Goal: Task Accomplishment & Management: Use online tool/utility

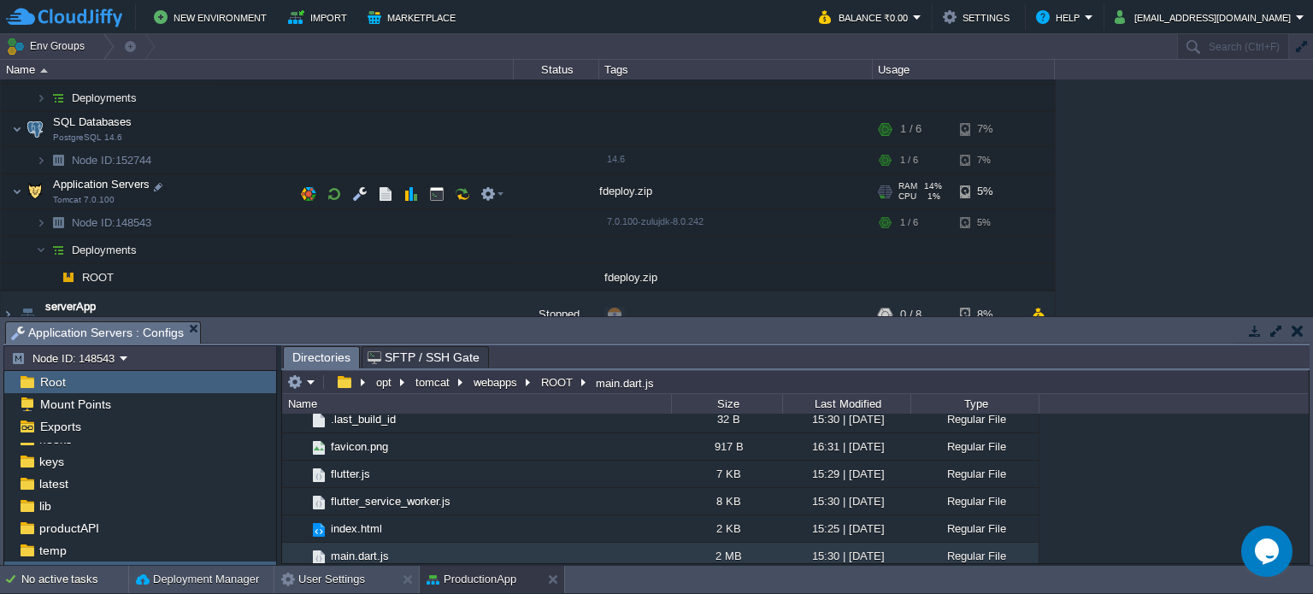
scroll to position [447, 0]
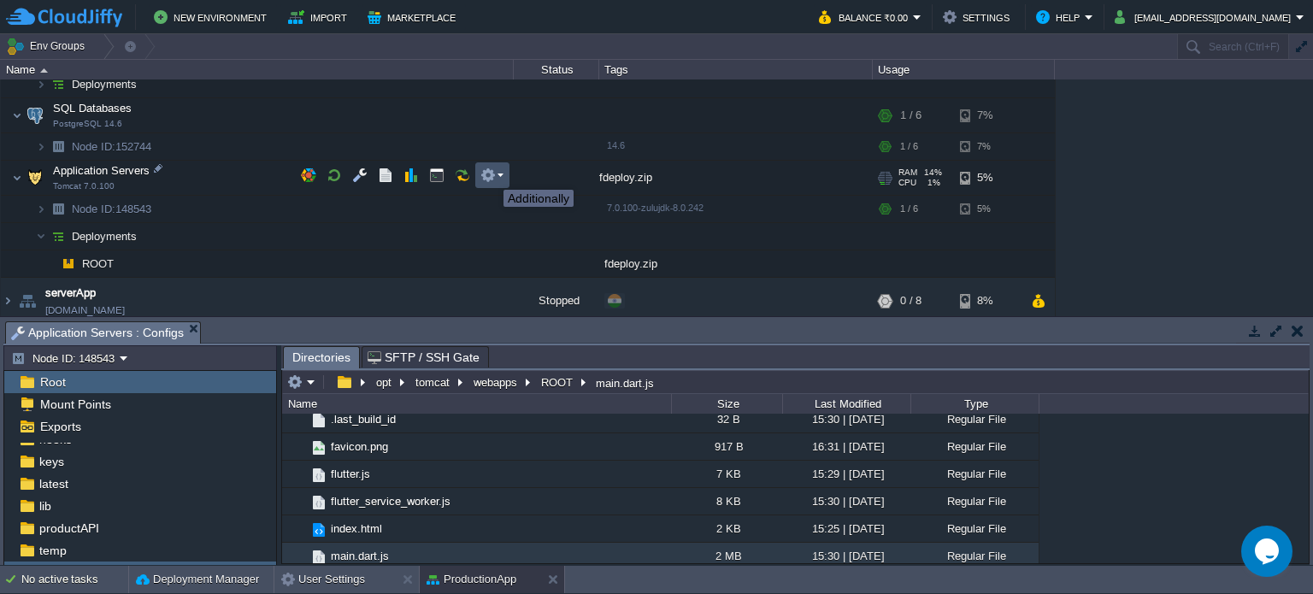
click at [491, 174] on button "button" at bounding box center [487, 175] width 15 height 15
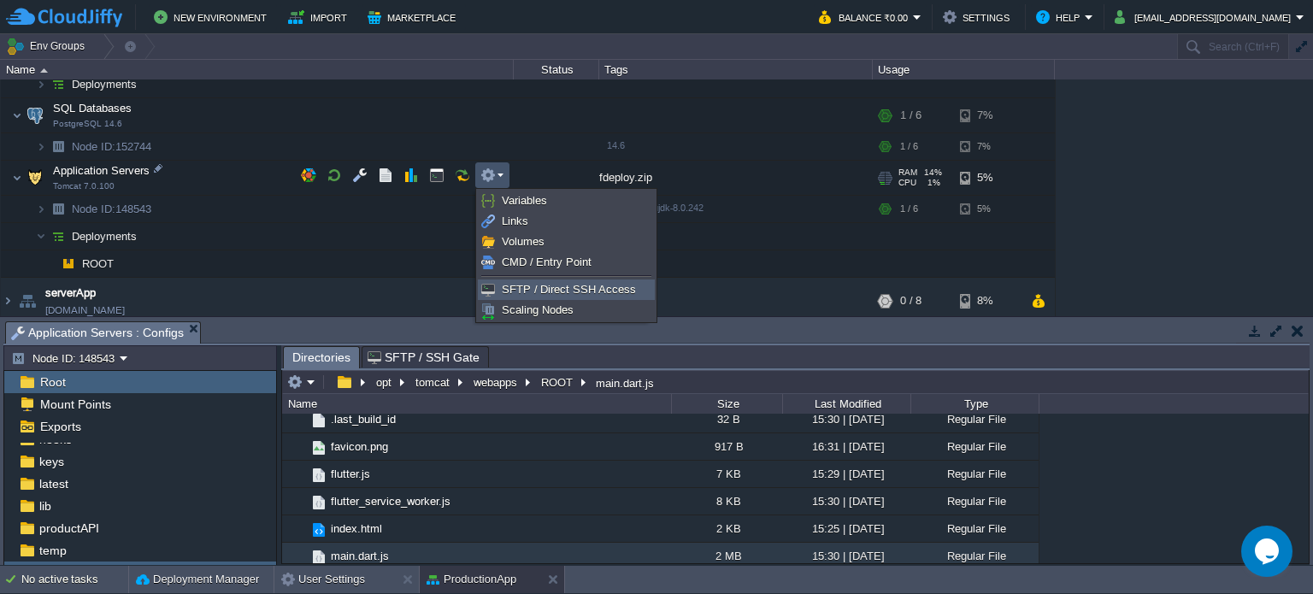
click at [508, 293] on span "SFTP / Direct SSH Access" at bounding box center [569, 289] width 134 height 13
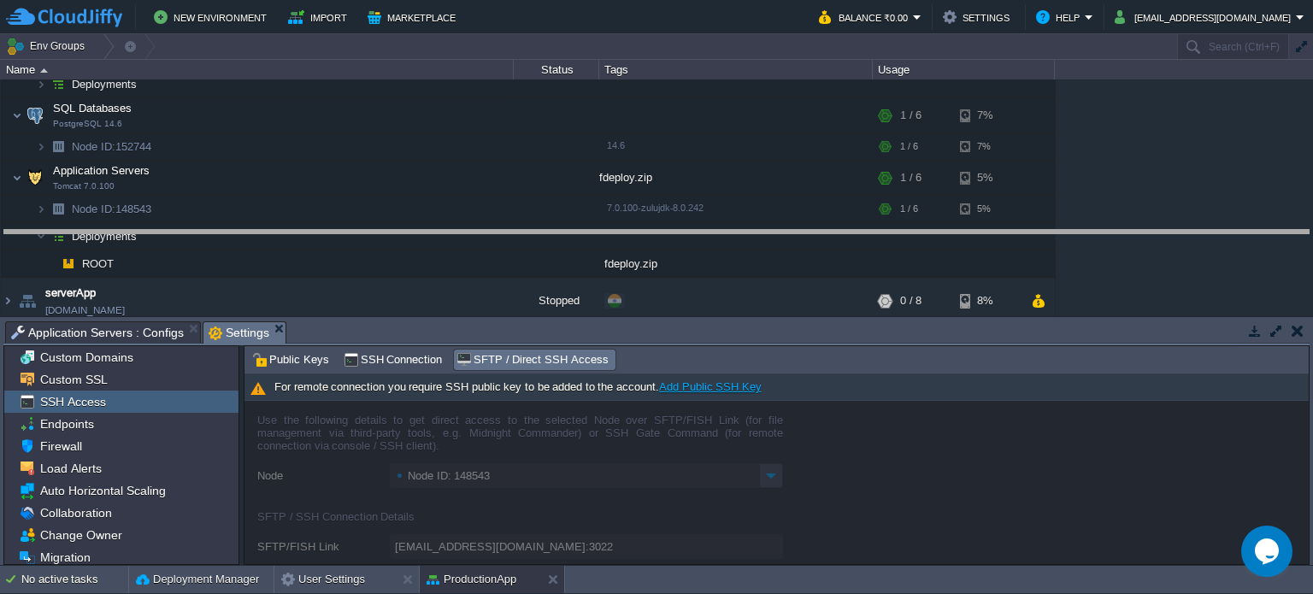
drag, startPoint x: 628, startPoint y: 338, endPoint x: 626, endPoint y: 245, distance: 92.3
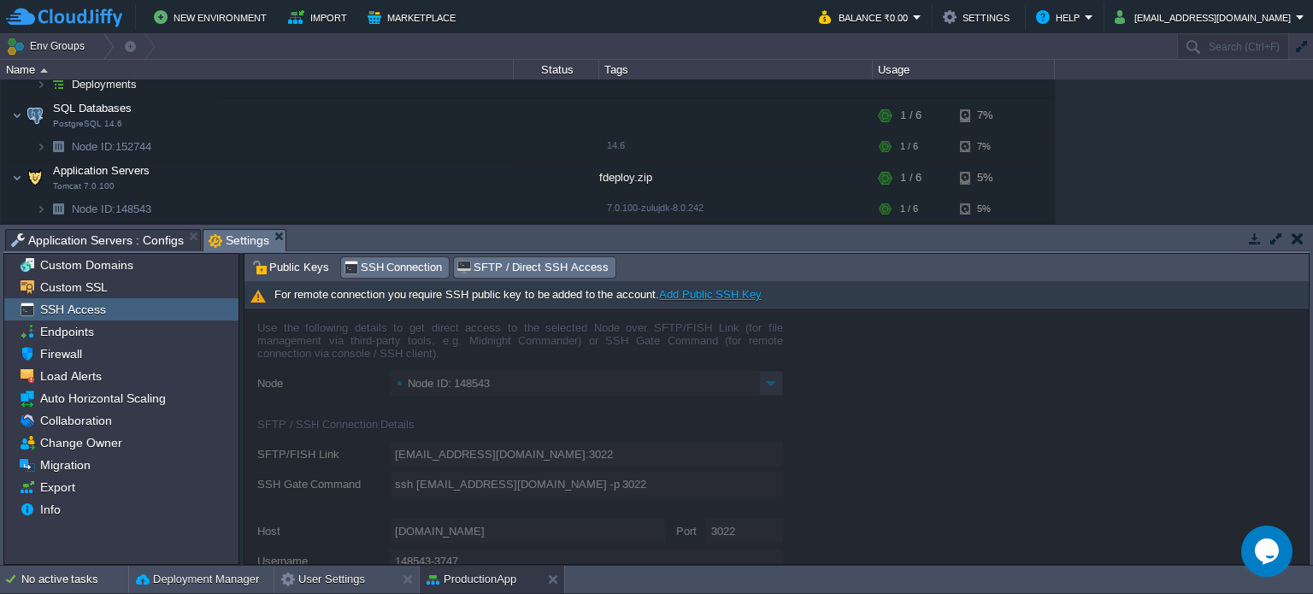
click at [372, 269] on span "SSH Connection" at bounding box center [393, 267] width 99 height 19
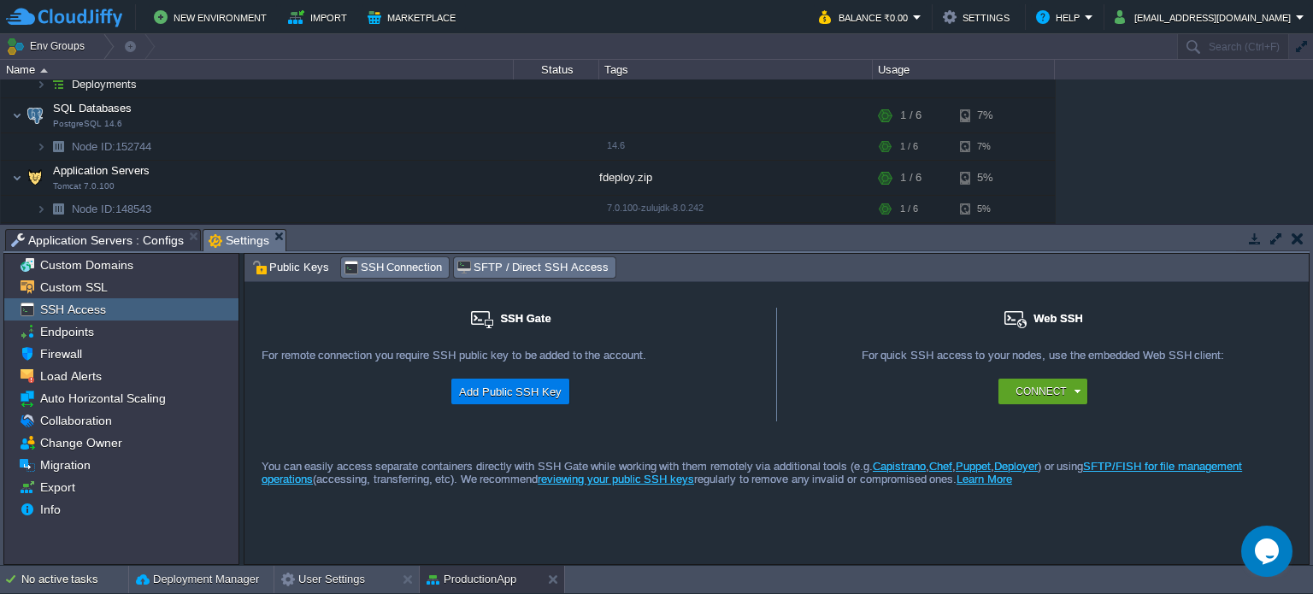
click at [518, 266] on span "SFTP / Direct SSH Access" at bounding box center [531, 267] width 151 height 19
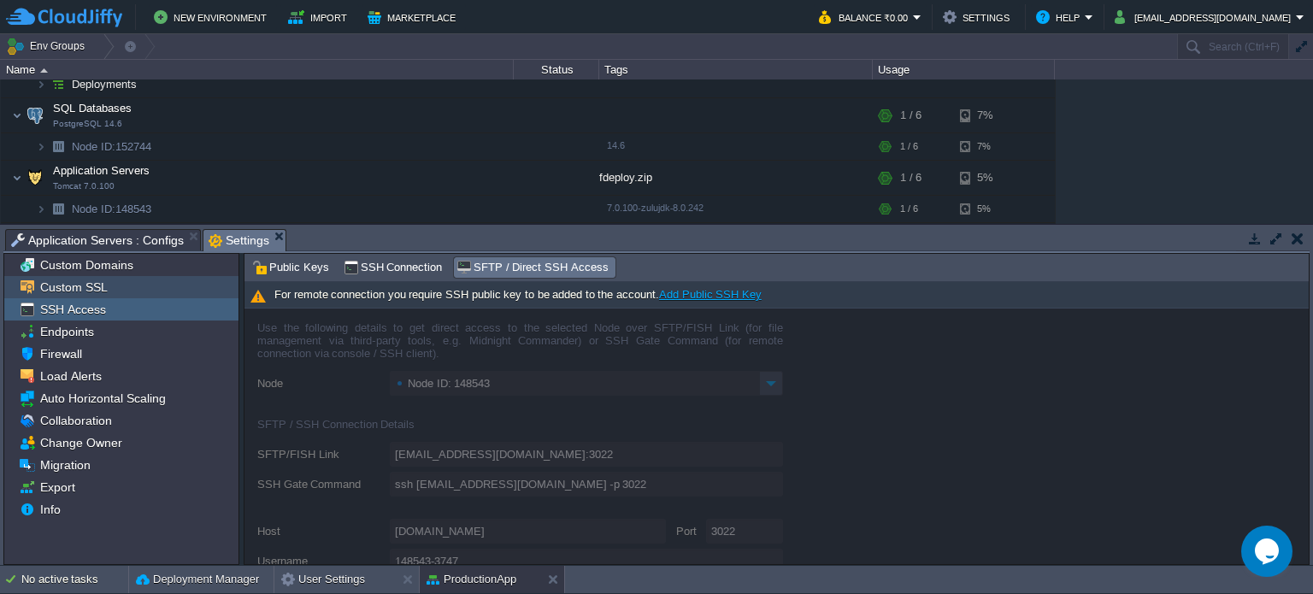
click at [99, 290] on span "Custom SSL" at bounding box center [73, 286] width 73 height 15
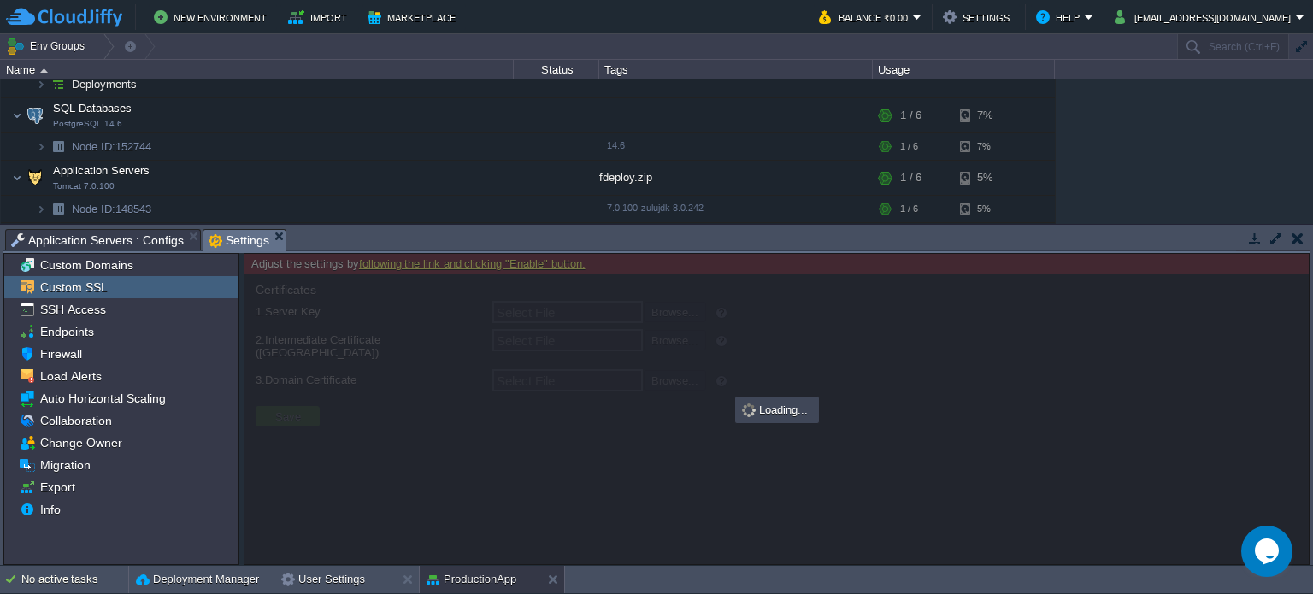
type input "Select File"
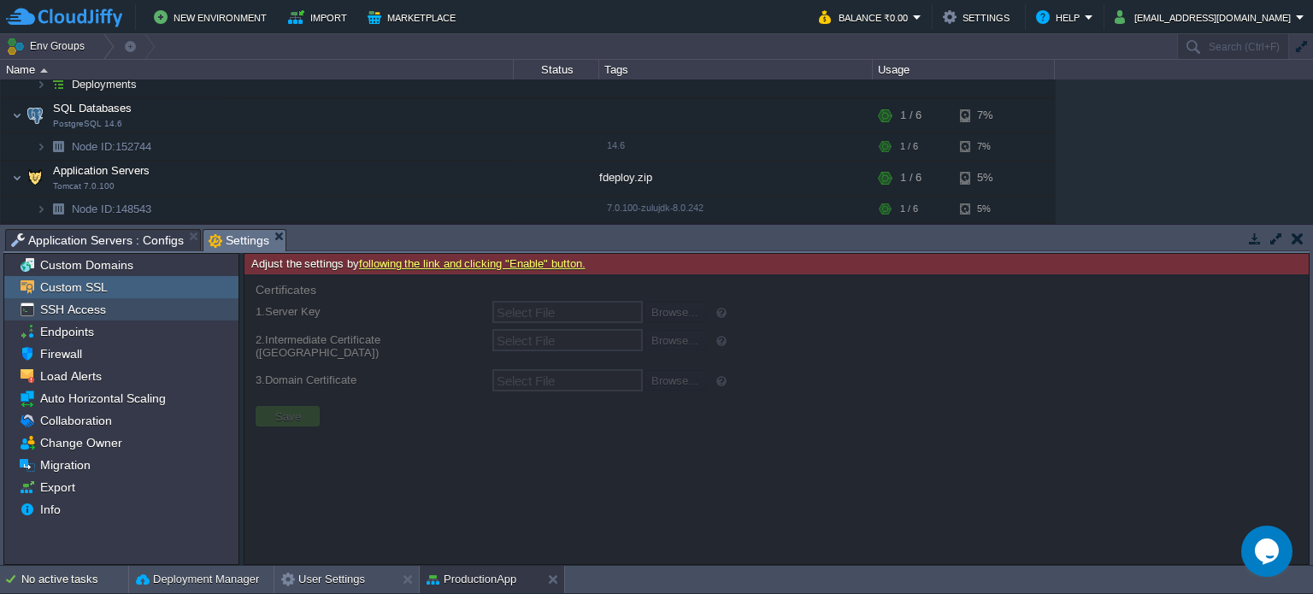
click at [102, 315] on span "SSH Access" at bounding box center [73, 309] width 72 height 15
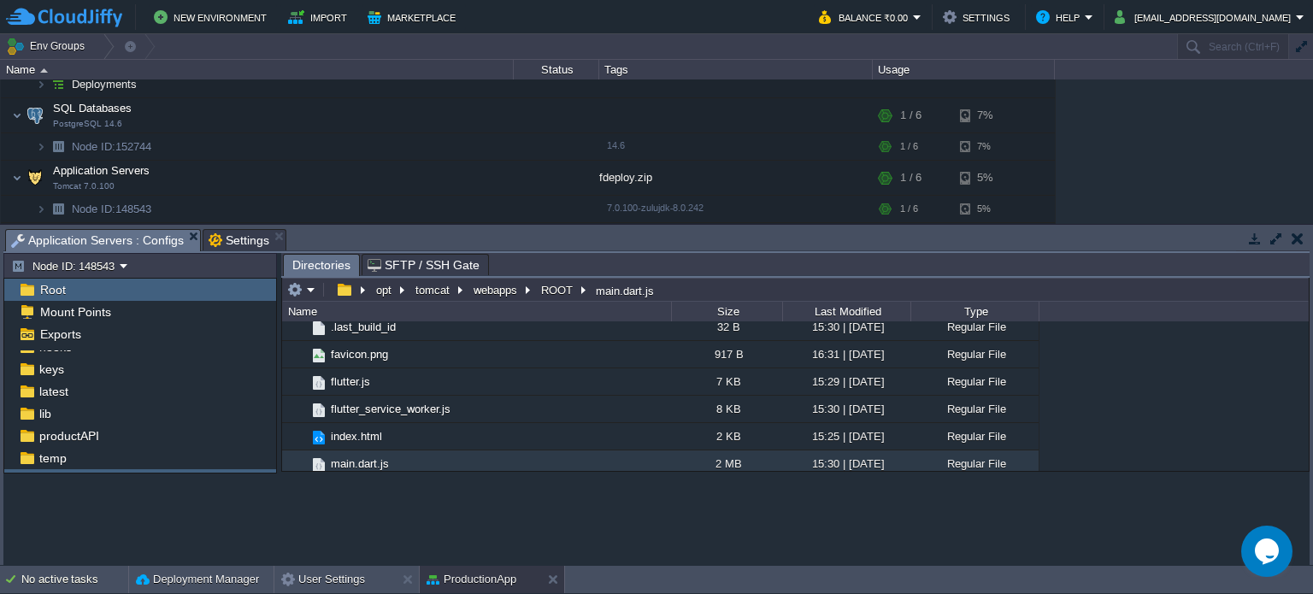
click at [89, 247] on span "Application Servers : Configs" at bounding box center [97, 240] width 173 height 21
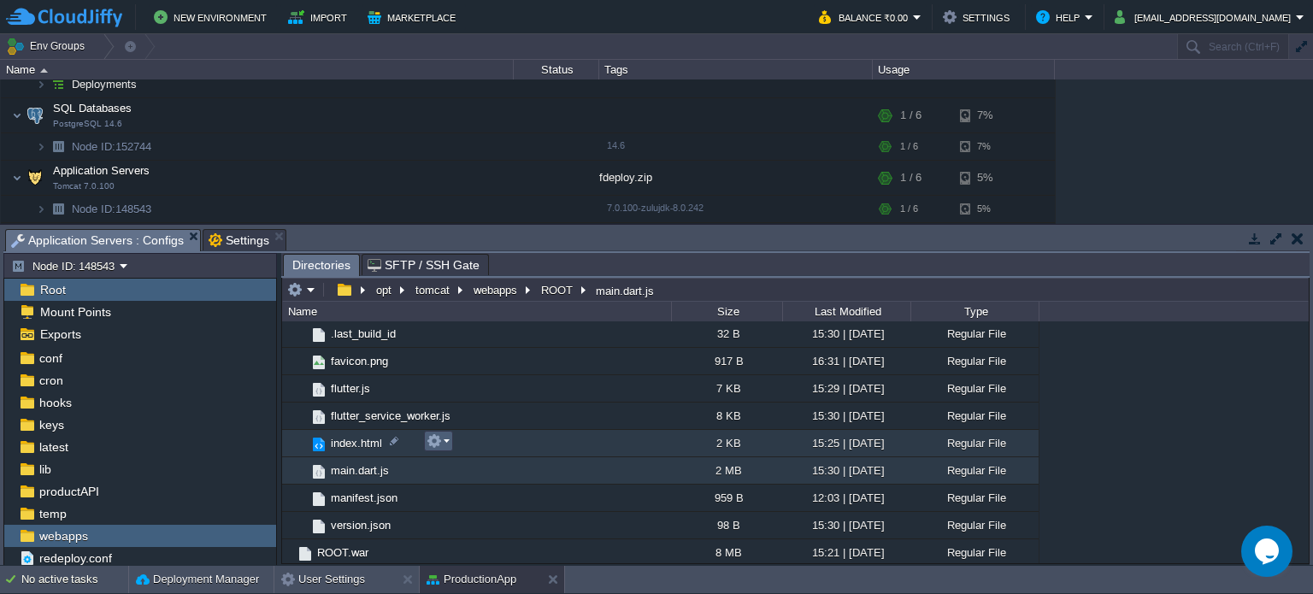
click at [446, 441] on em at bounding box center [437, 440] width 23 height 15
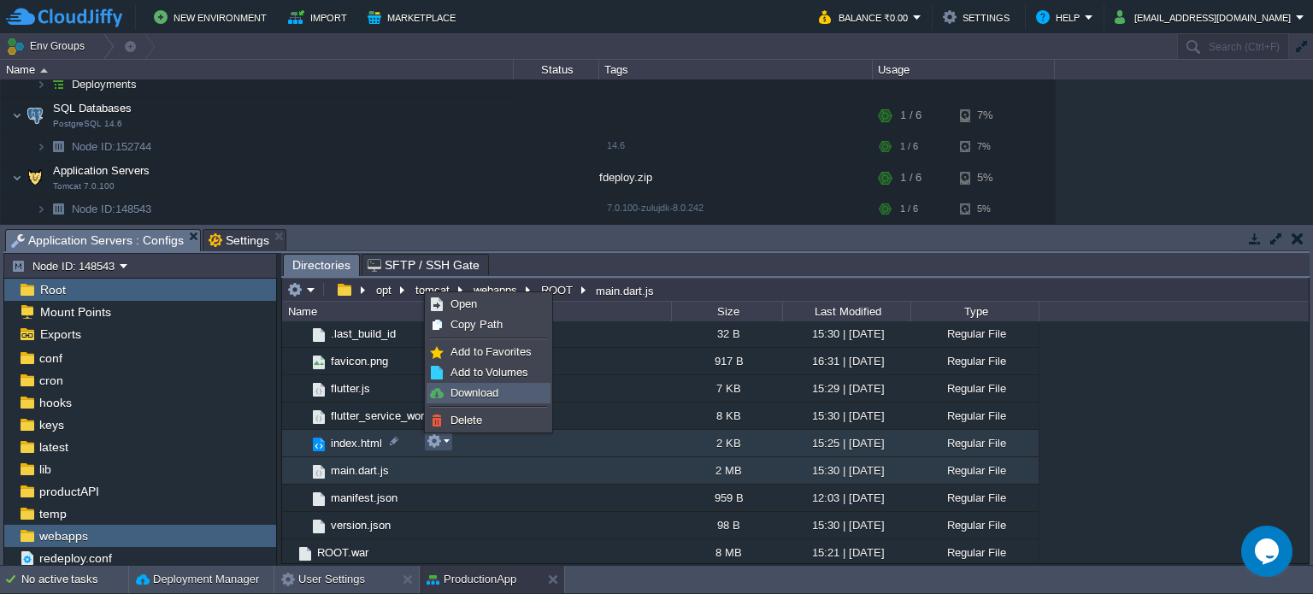
click at [485, 393] on span "Download" at bounding box center [474, 392] width 48 height 13
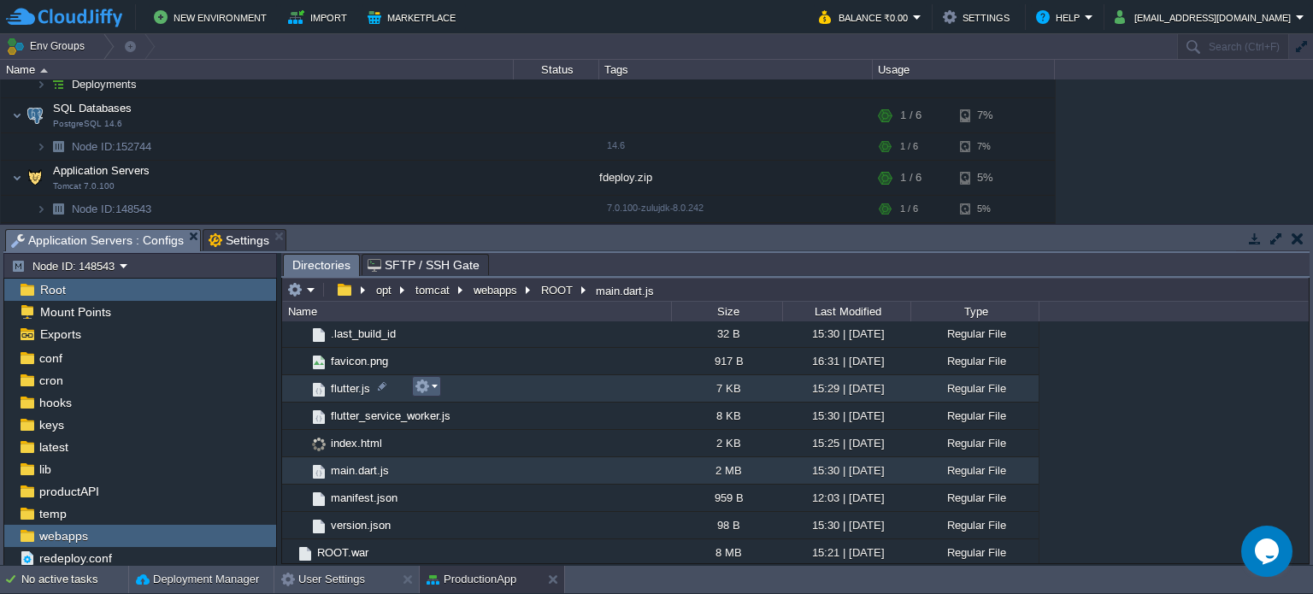
click at [434, 389] on em at bounding box center [425, 386] width 23 height 15
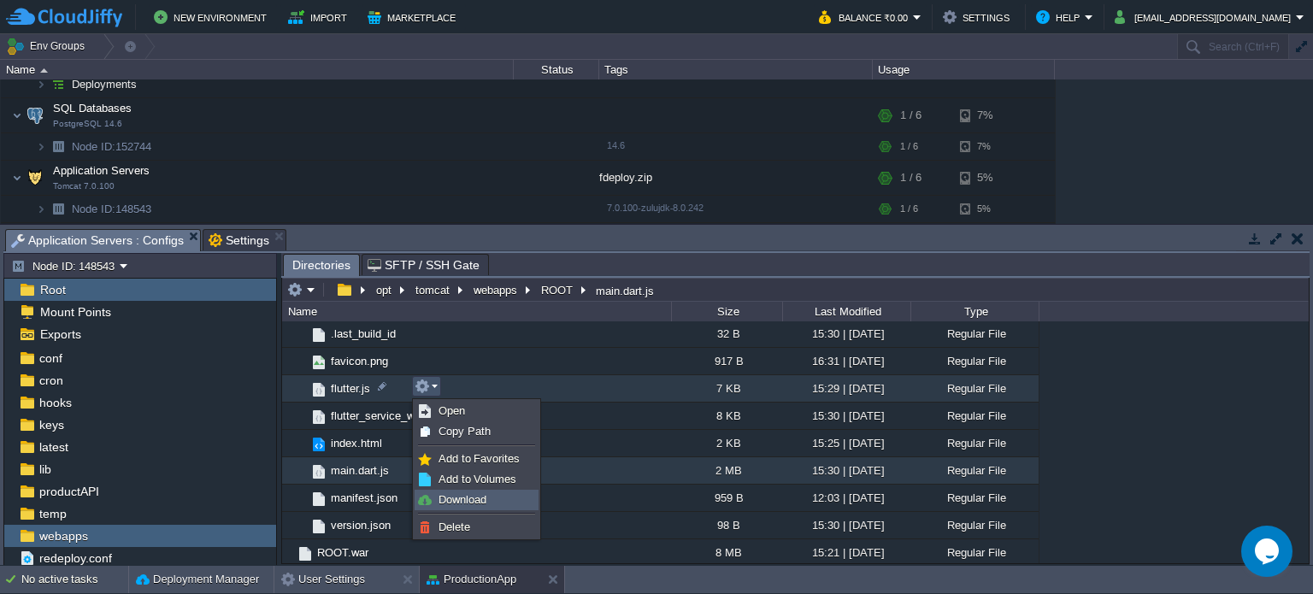
click at [452, 495] on span "Download" at bounding box center [462, 499] width 48 height 13
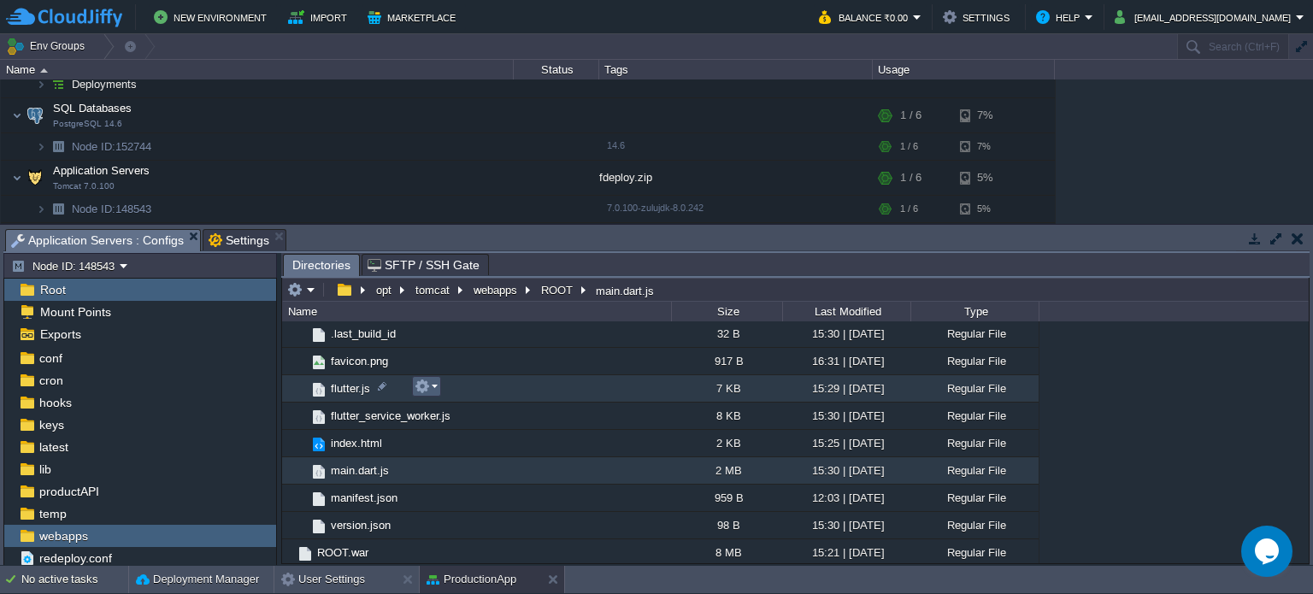
click at [435, 387] on em at bounding box center [425, 386] width 23 height 15
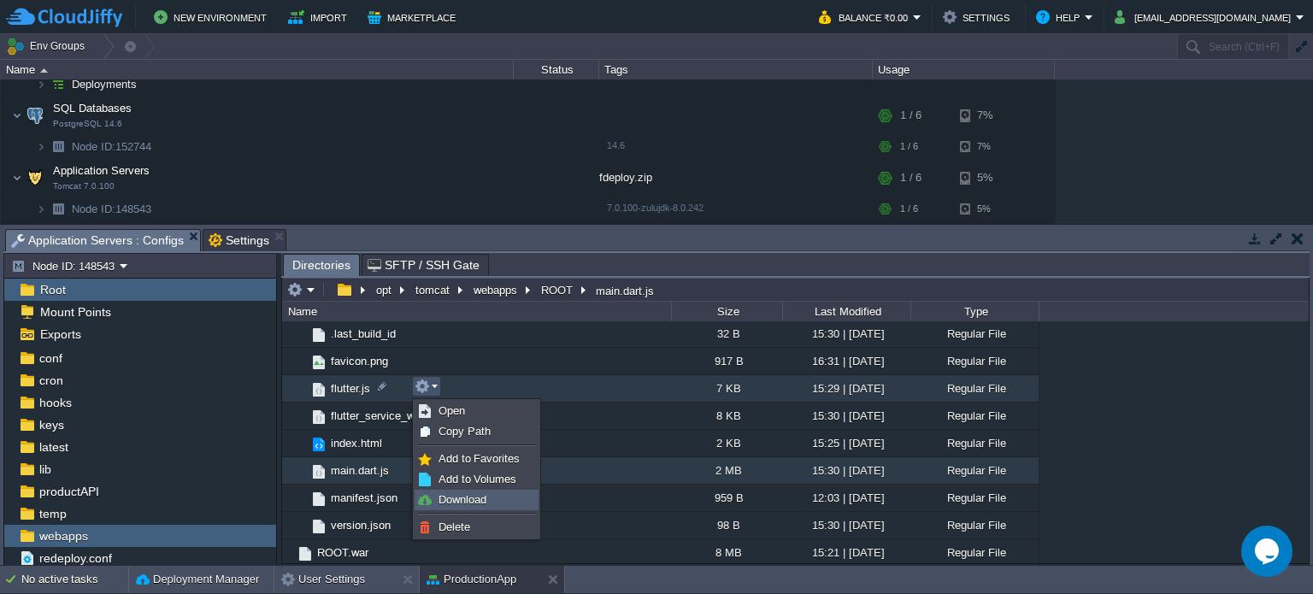
click at [437, 498] on link "Download" at bounding box center [476, 500] width 122 height 19
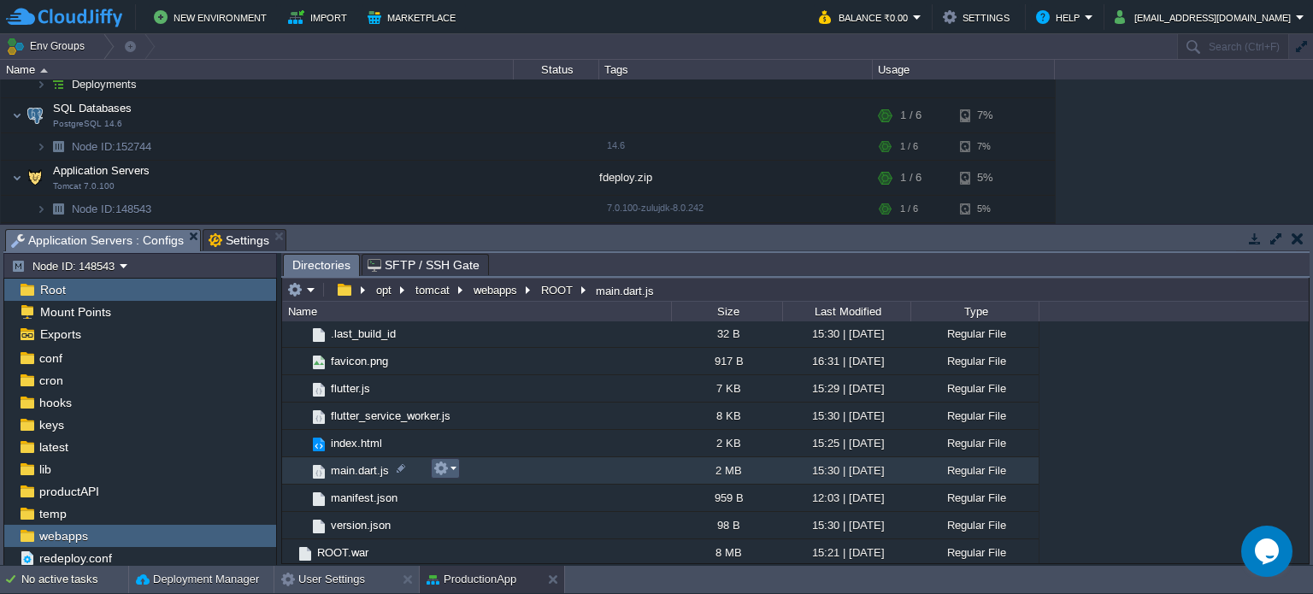
click at [451, 467] on em at bounding box center [444, 468] width 23 height 15
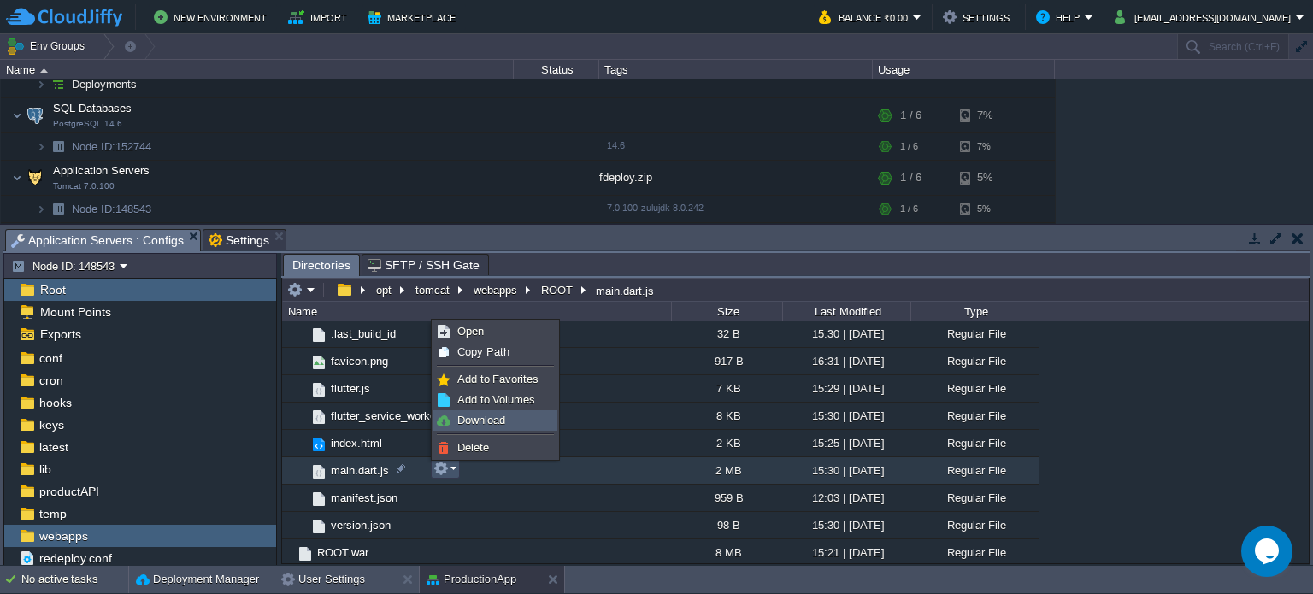
click at [479, 418] on span "Download" at bounding box center [481, 420] width 48 height 13
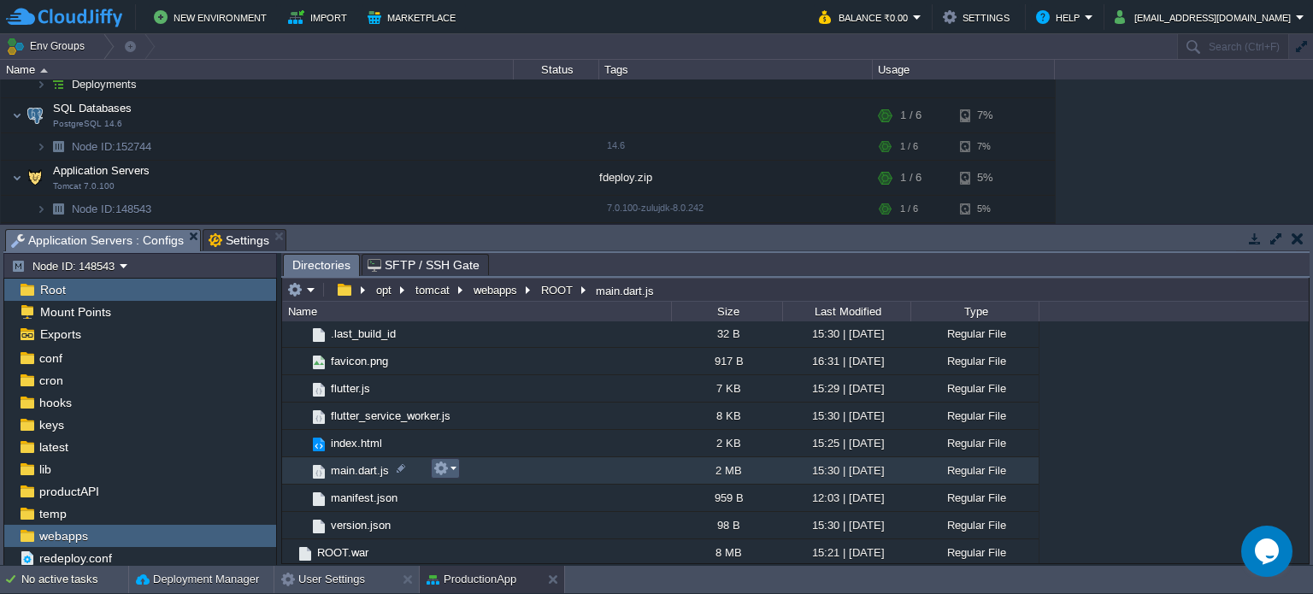
click at [452, 468] on em at bounding box center [444, 468] width 23 height 15
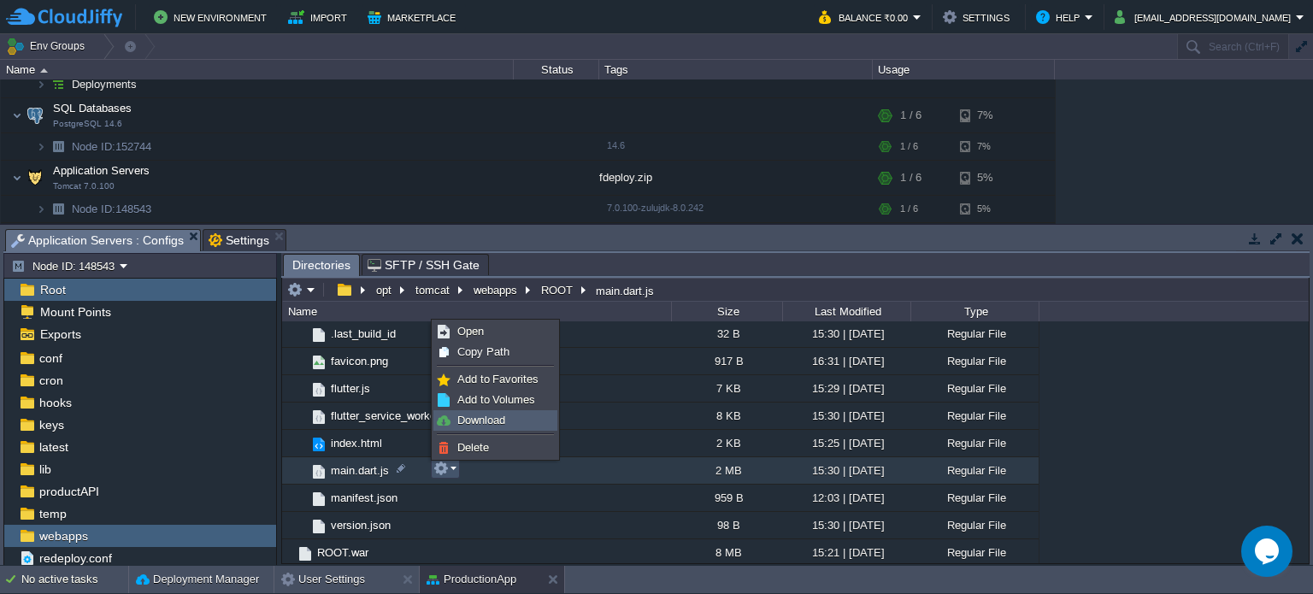
click at [477, 420] on span "Download" at bounding box center [481, 420] width 48 height 13
